Goal: Task Accomplishment & Management: Use online tool/utility

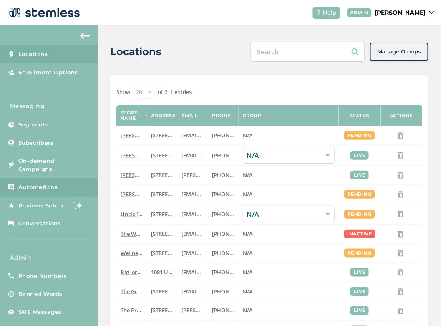
click at [52, 188] on span "Automations" at bounding box center [38, 187] width 40 height 8
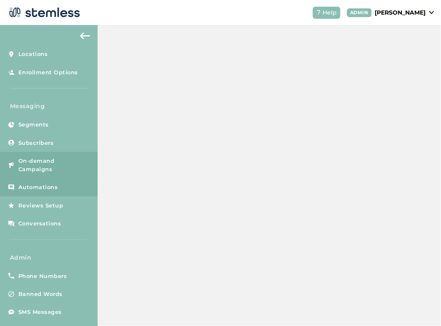
click at [45, 164] on span "On-demand Campaigns" at bounding box center [53, 165] width 71 height 16
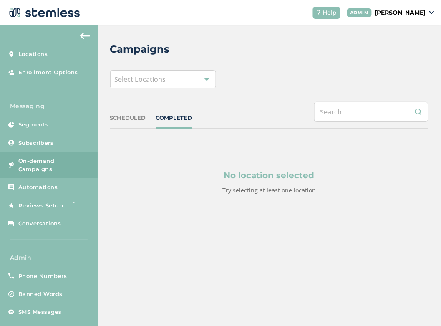
click at [167, 83] on div "Select Locations" at bounding box center [163, 79] width 106 height 18
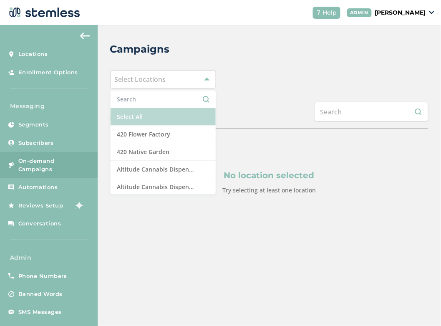
click at [152, 117] on li "Select All" at bounding box center [163, 117] width 105 height 18
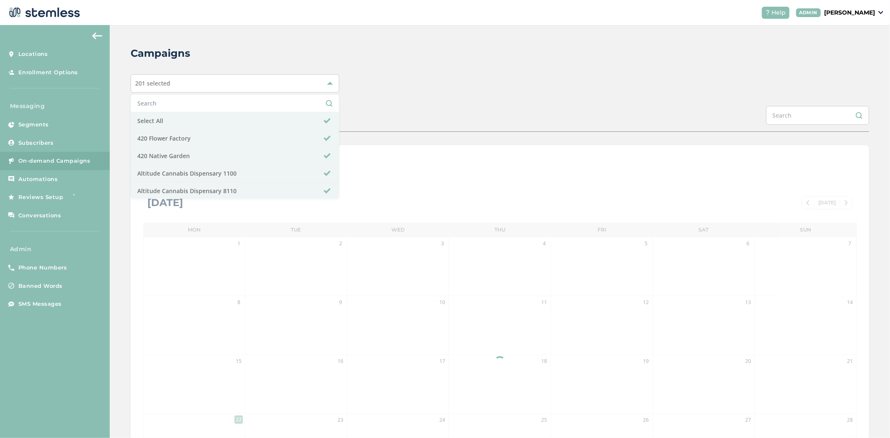
click at [430, 80] on div "201 selected Select All 420 Flower Factory 420 Native Garden Altitude Cannabis …" at bounding box center [500, 83] width 739 height 18
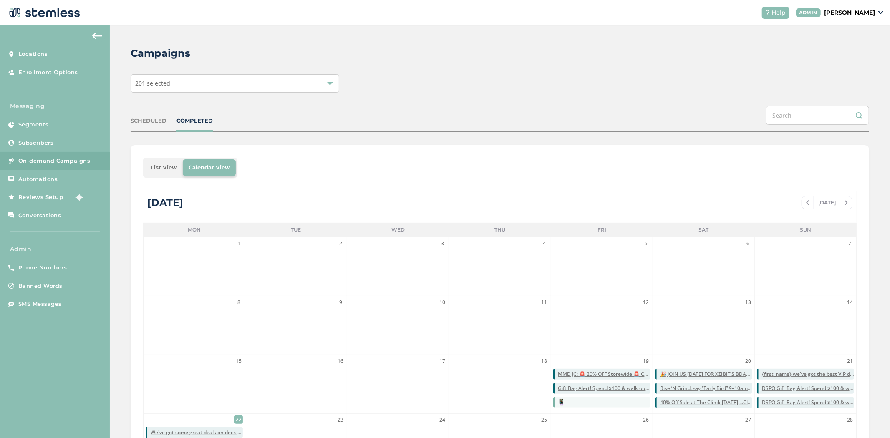
click at [168, 168] on li "List View" at bounding box center [164, 167] width 38 height 17
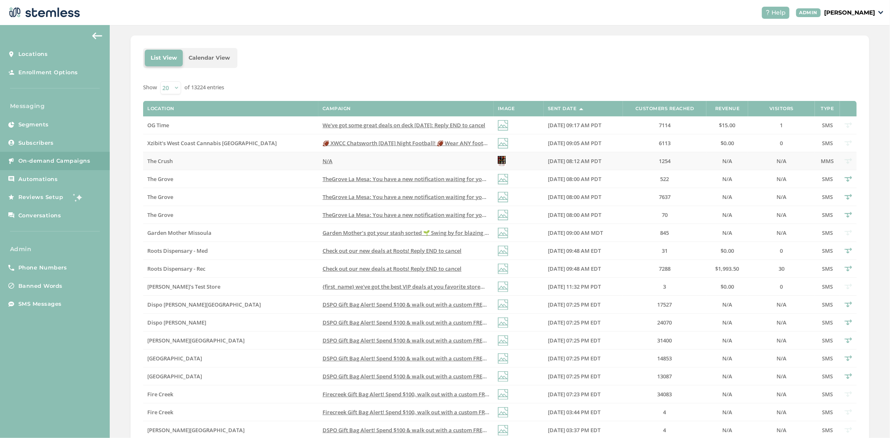
scroll to position [205, 0]
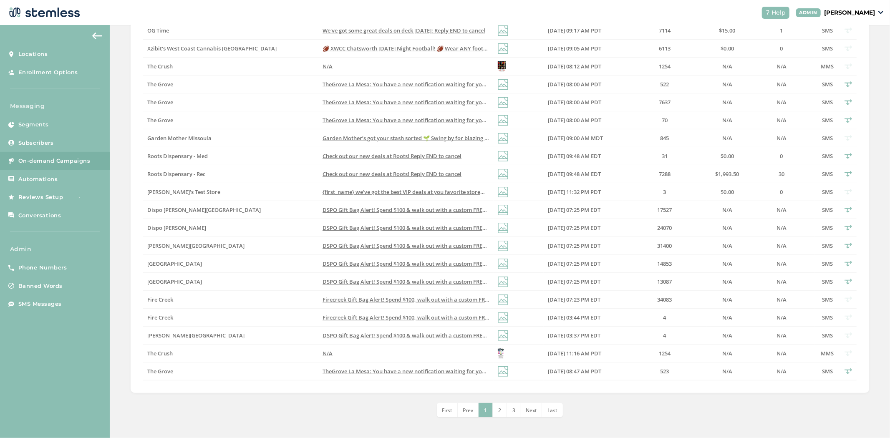
click at [441, 326] on span "2" at bounding box center [499, 410] width 3 height 7
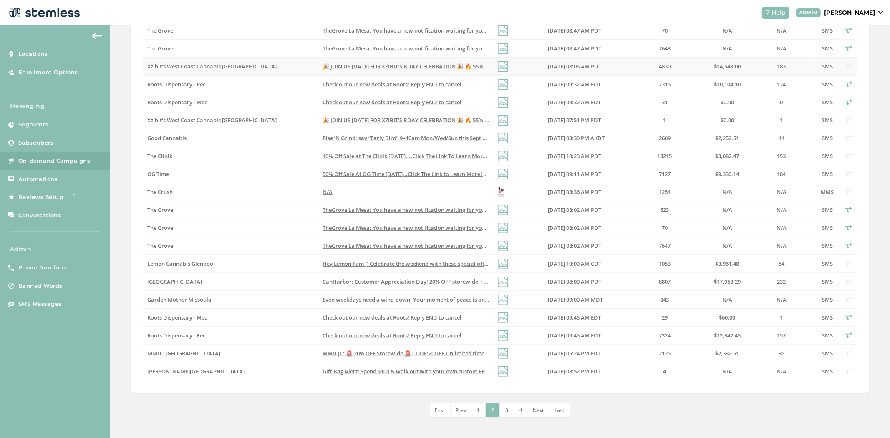
click at [408, 65] on span "🎉 JOIN US [DATE] FOR XZIBIT’S BDAY CELEBRATION 🎉 🔥 55% OFF STOREWIDE + 300 GOOD…" at bounding box center [717, 67] width 789 height 8
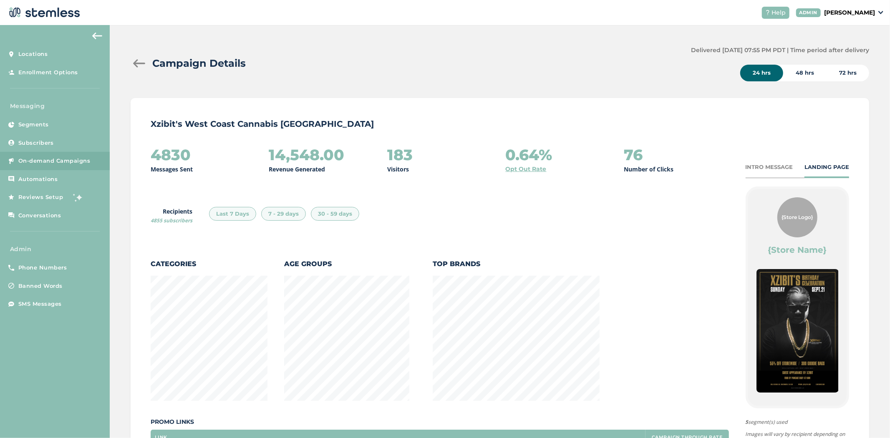
click at [441, 72] on div "48 hrs" at bounding box center [805, 73] width 43 height 17
click at [441, 74] on div "72 hrs" at bounding box center [848, 73] width 43 height 17
click at [441, 77] on div "48 hrs" at bounding box center [805, 73] width 43 height 17
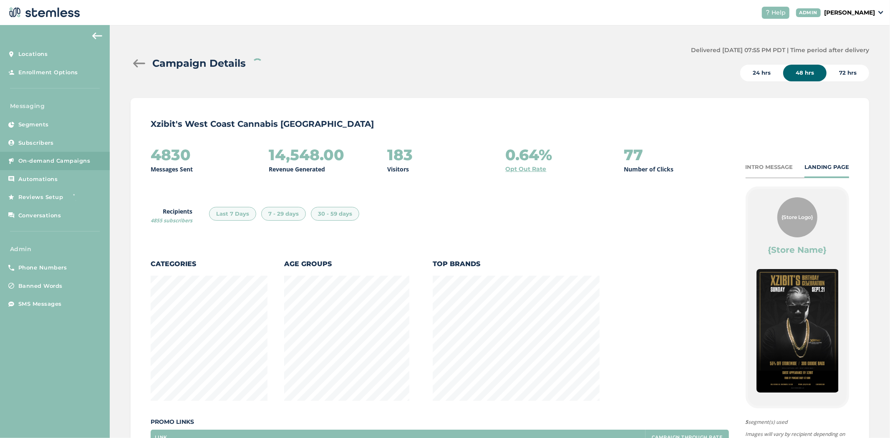
scroll to position [417008, 416712]
click at [441, 77] on div "24 hrs" at bounding box center [762, 73] width 43 height 17
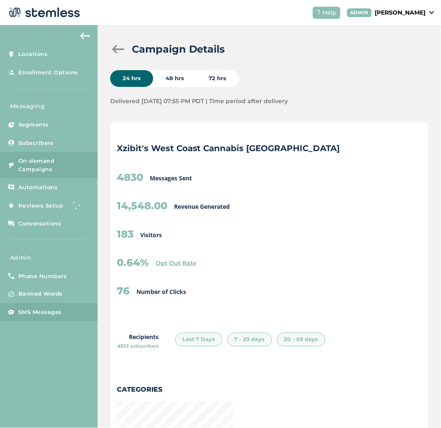
drag, startPoint x: 51, startPoint y: 274, endPoint x: 24, endPoint y: 315, distance: 49.1
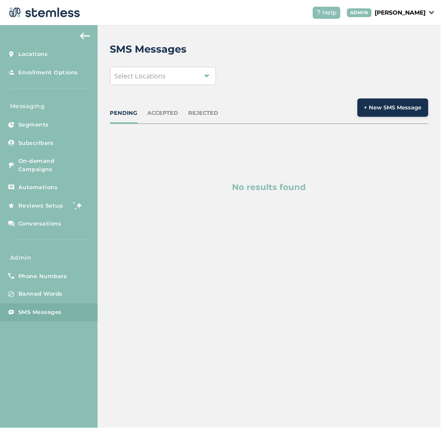
drag, startPoint x: 167, startPoint y: 70, endPoint x: 164, endPoint y: 81, distance: 11.5
click at [167, 70] on div "Select Locations" at bounding box center [163, 76] width 106 height 18
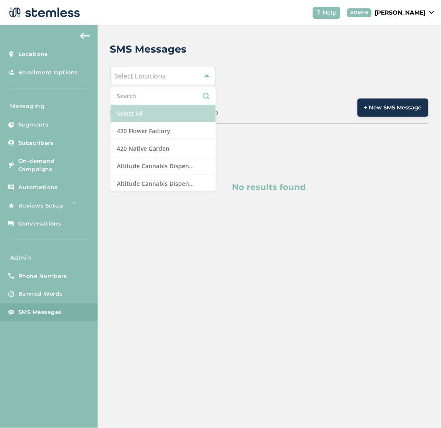
click at [153, 111] on li "Select All" at bounding box center [163, 114] width 105 height 18
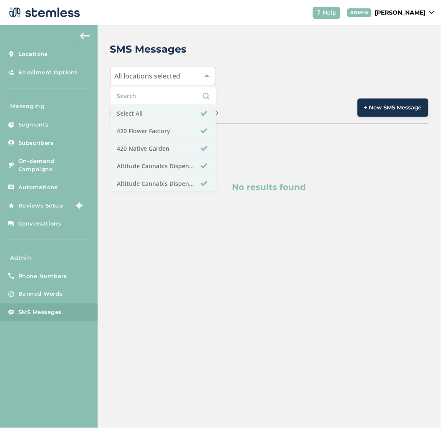
click at [272, 78] on div "All locations selected Select All 420 Flower Factory 420 Native Garden Altitude…" at bounding box center [269, 76] width 319 height 18
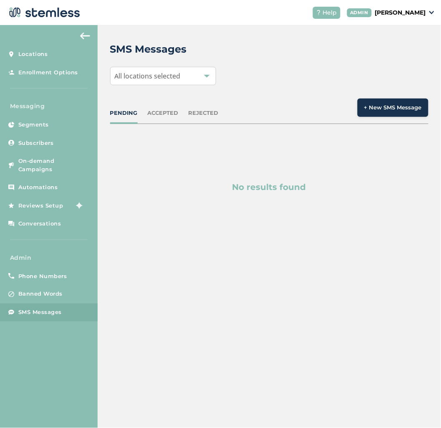
click at [158, 107] on div "PENDING ACCEPTED REJECTED + New SMS Message" at bounding box center [269, 111] width 319 height 25
click at [158, 109] on div "ACCEPTED" at bounding box center [163, 113] width 31 height 8
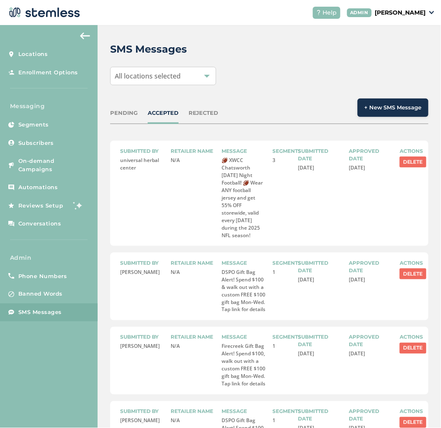
click at [110, 114] on div "PENDING" at bounding box center [124, 113] width 28 height 8
